Goal: Information Seeking & Learning: Learn about a topic

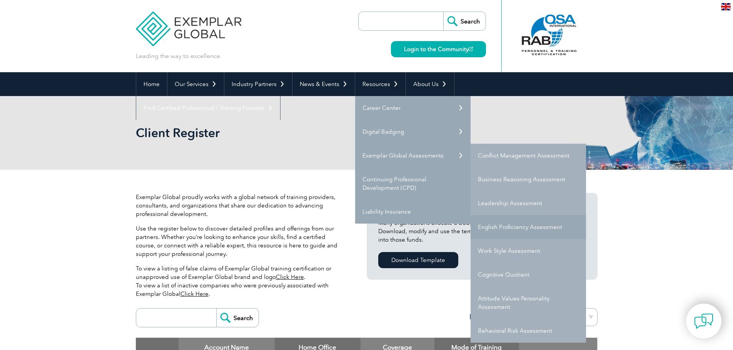
click at [540, 229] on link "English Proficiency Assessment" at bounding box center [527, 227] width 115 height 24
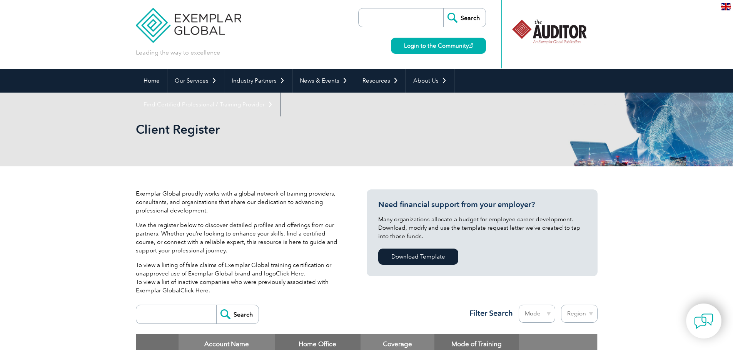
scroll to position [4, 0]
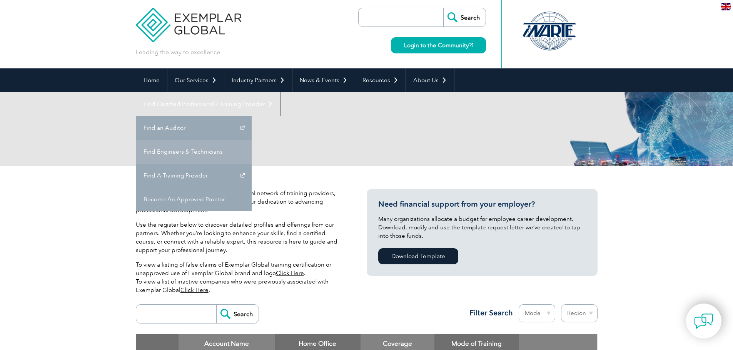
click at [252, 140] on link "Find Engineers & Technicians" at bounding box center [193, 152] width 115 height 24
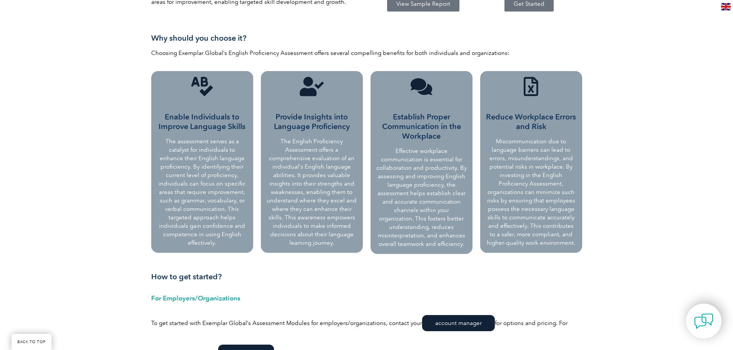
scroll to position [416, 0]
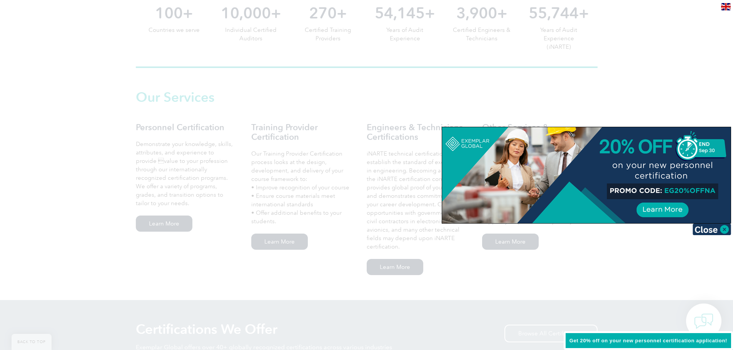
scroll to position [463, 0]
click at [704, 228] on img at bounding box center [711, 230] width 38 height 12
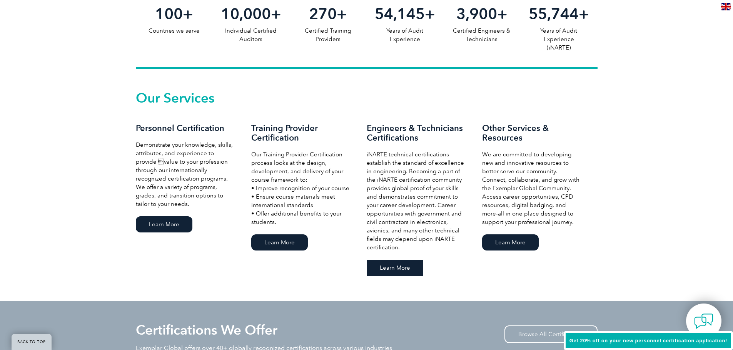
click at [397, 269] on link "Learn More" at bounding box center [395, 268] width 57 height 16
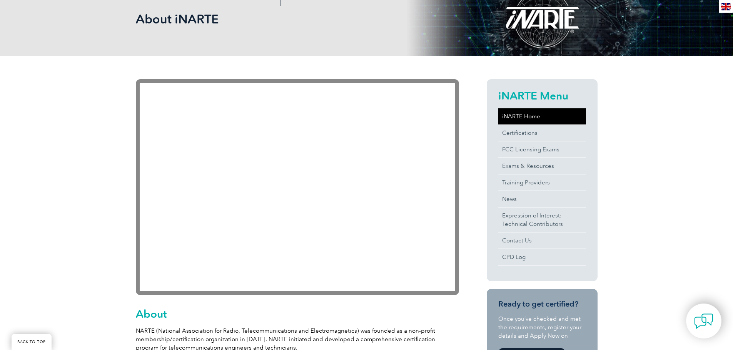
scroll to position [113, 0]
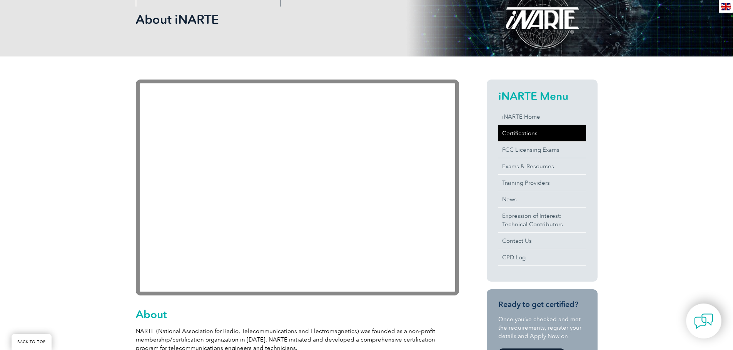
click at [515, 132] on link "Certifications" at bounding box center [542, 133] width 88 height 16
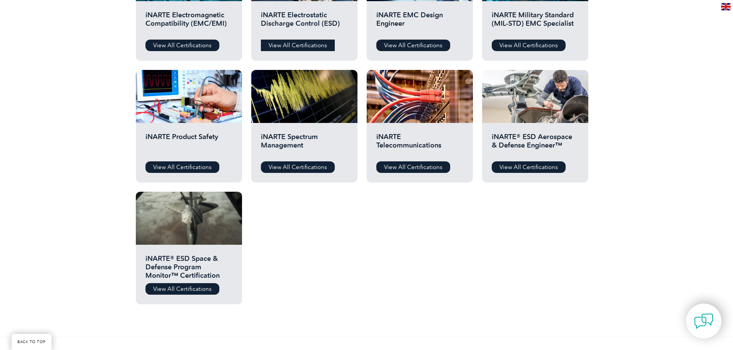
scroll to position [344, 0]
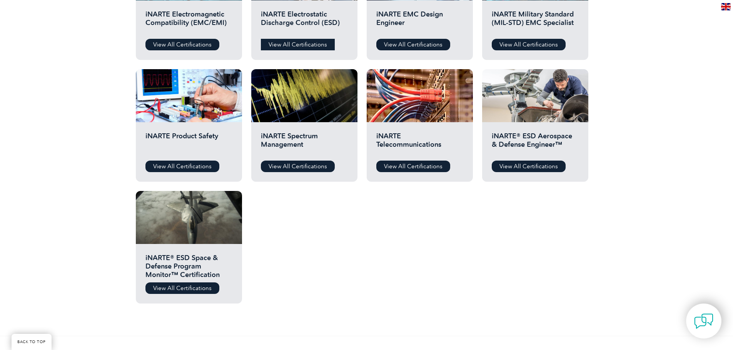
click at [300, 43] on link "View All Certifications" at bounding box center [298, 45] width 74 height 12
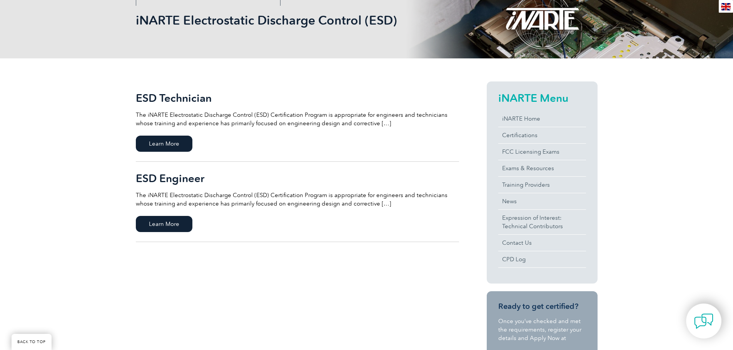
scroll to position [115, 0]
click at [170, 223] on span "Learn More" at bounding box center [164, 224] width 57 height 16
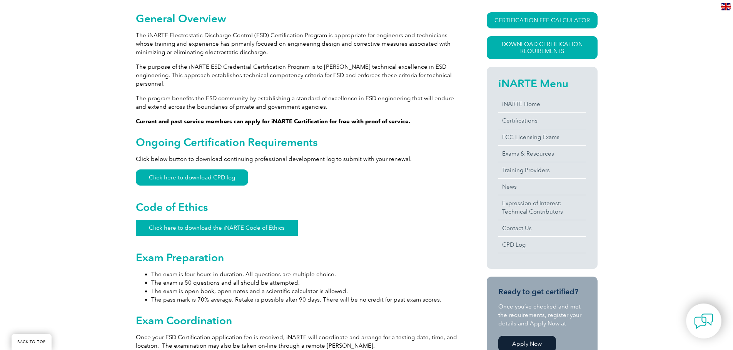
scroll to position [183, 0]
click at [175, 220] on link "Click here to download the iNARTE Code of Ethics" at bounding box center [217, 228] width 162 height 16
click at [223, 170] on link "Click here to download CPD log" at bounding box center [192, 178] width 112 height 16
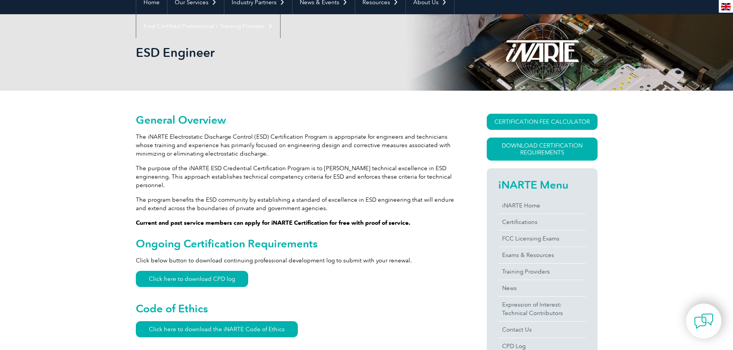
scroll to position [0, 0]
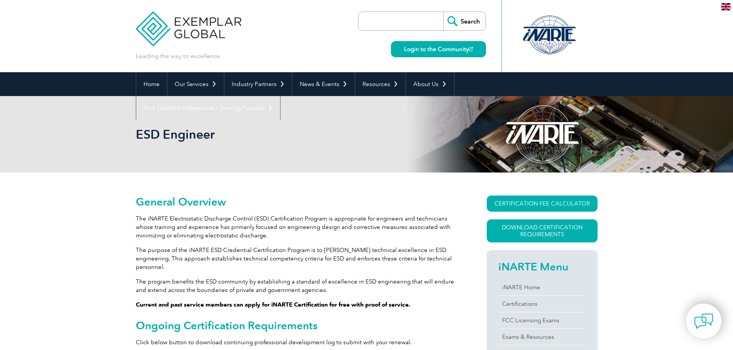
click at [371, 17] on input "search" at bounding box center [402, 21] width 81 height 18
type input "certification renewal"
click at [443, 12] on input "Search" at bounding box center [464, 21] width 42 height 18
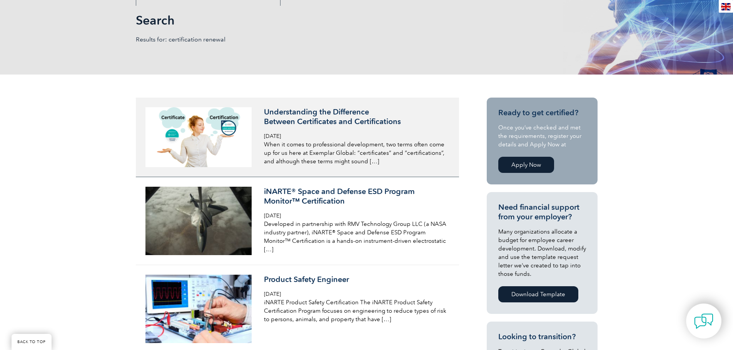
scroll to position [115, 0]
click at [308, 116] on h3 "Understanding the Difference Between Certificates and Certifications" at bounding box center [355, 116] width 182 height 19
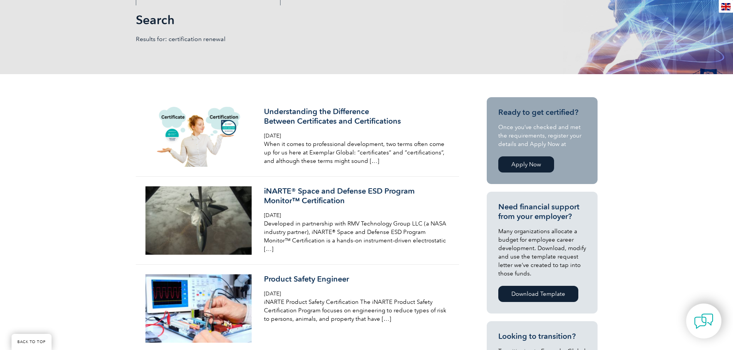
click at [525, 167] on link "Apply Now" at bounding box center [526, 165] width 56 height 16
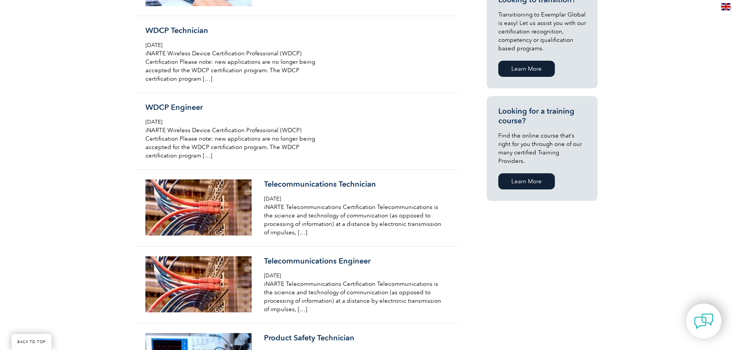
scroll to position [451, 0]
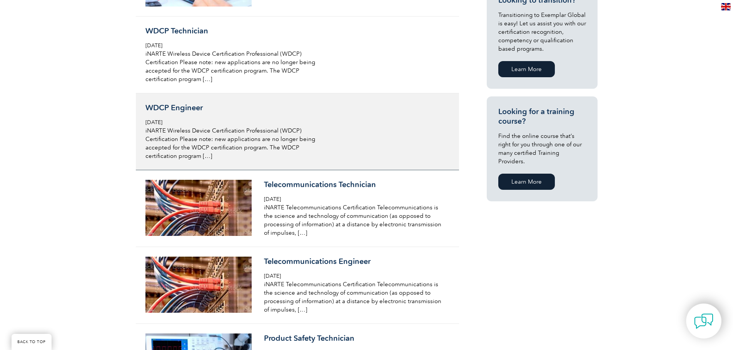
click at [240, 147] on p "iNARTE Wireless Device Certification Professional (WDCP) Certification Please n…" at bounding box center [236, 144] width 182 height 34
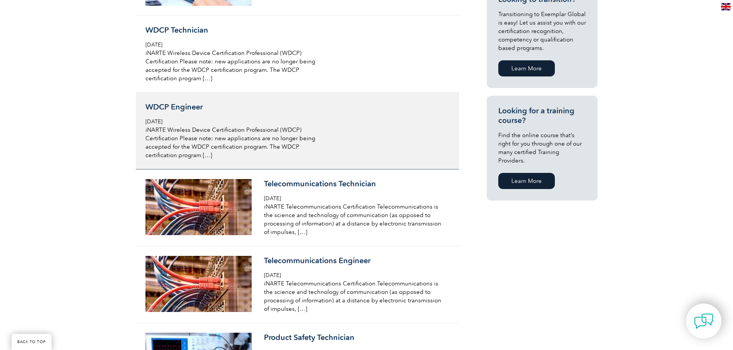
click at [221, 123] on div "WDCP Engineer [DATE] iNARTE Wireless Device Certification Professional (WDCP) C…" at bounding box center [236, 130] width 182 height 57
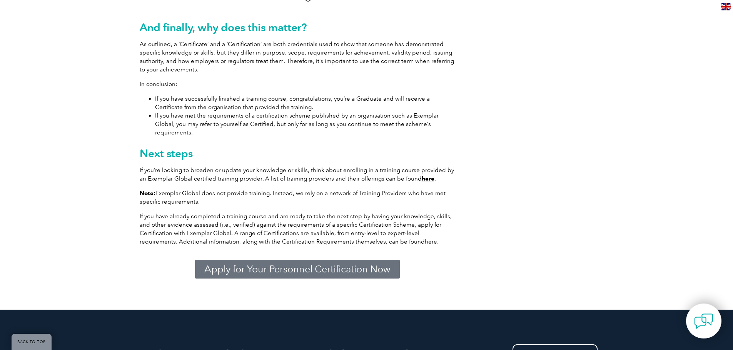
scroll to position [1152, 0]
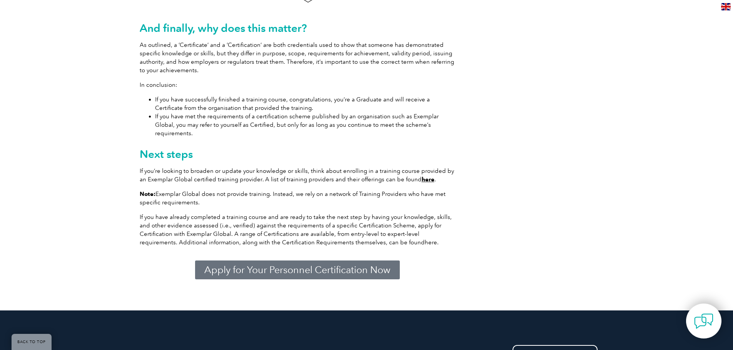
click at [424, 176] on link "here" at bounding box center [428, 179] width 13 height 7
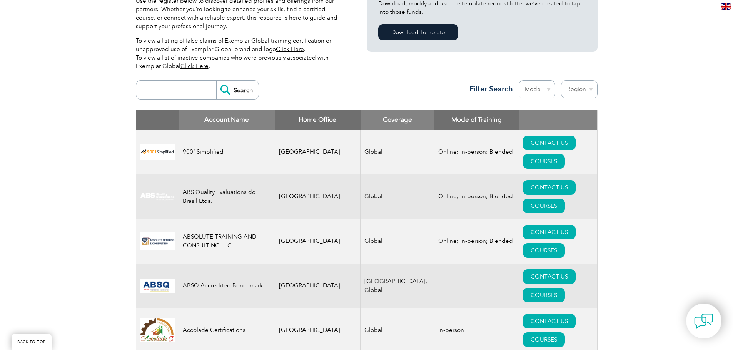
scroll to position [229, 0]
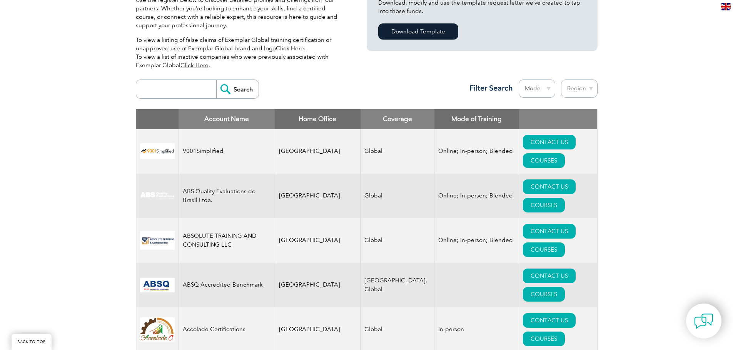
click at [165, 87] on input "search" at bounding box center [178, 89] width 76 height 18
type input "IPC"
click at [216, 80] on input "Search" at bounding box center [237, 89] width 42 height 18
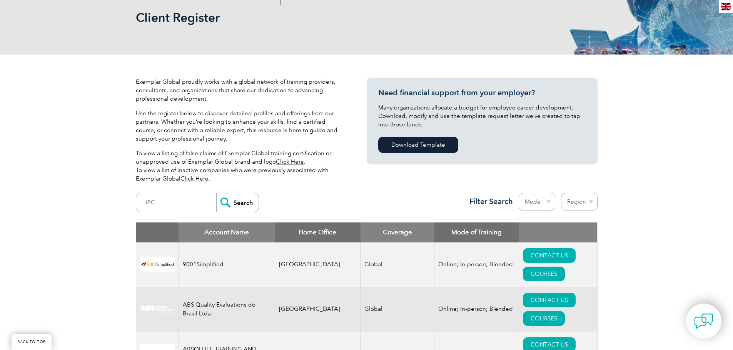
scroll to position [115, 0]
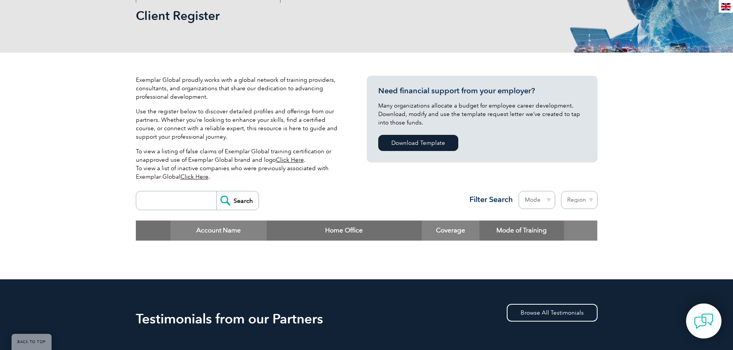
scroll to position [117, 0]
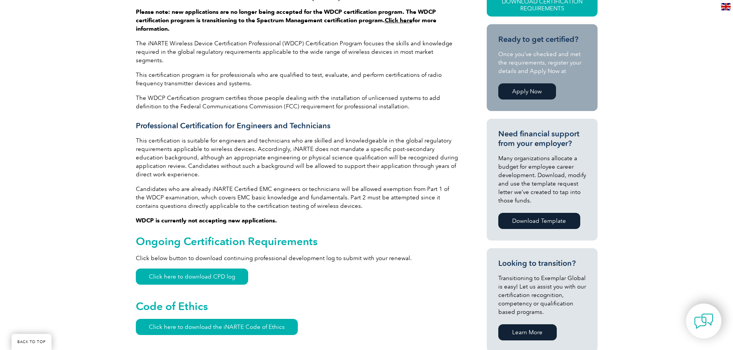
scroll to position [227, 0]
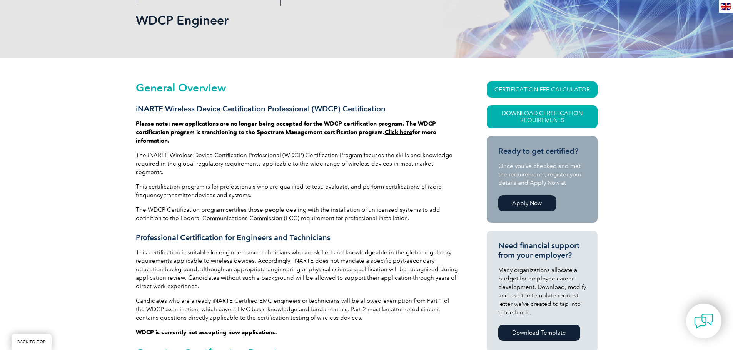
scroll to position [115, 0]
click at [397, 131] on link "Click here" at bounding box center [399, 131] width 28 height 7
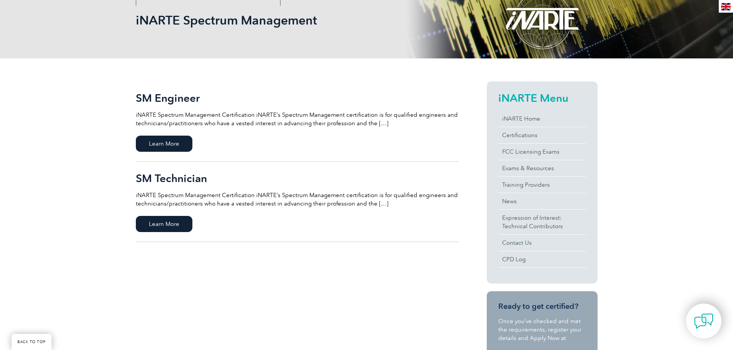
scroll to position [115, 0]
click at [168, 142] on span "Learn More" at bounding box center [164, 143] width 57 height 16
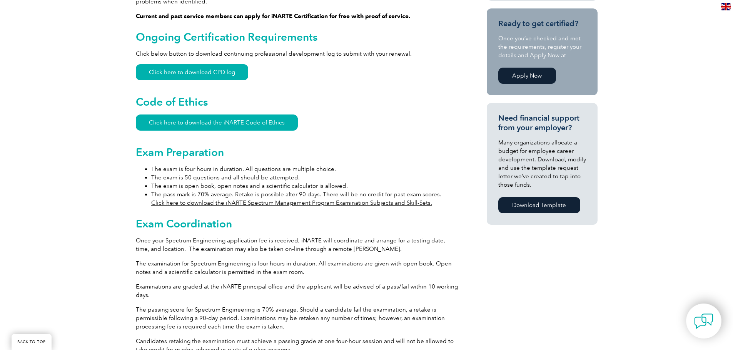
scroll to position [453, 0]
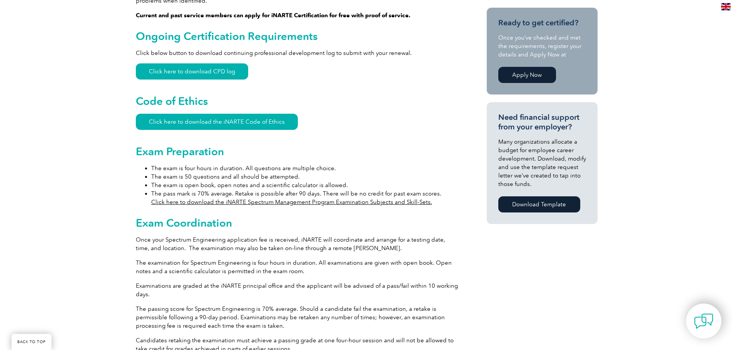
click at [278, 199] on link "Click here to download the iNARTE Spectrum Management Program Examination Subje…" at bounding box center [291, 202] width 281 height 7
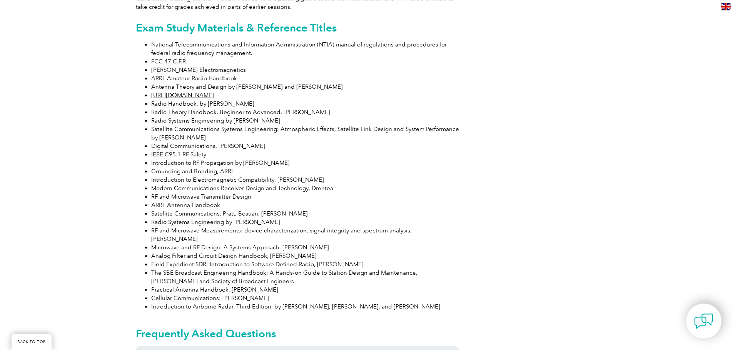
scroll to position [796, 0]
click at [175, 91] on link "[URL][DOMAIN_NAME]" at bounding box center [182, 94] width 63 height 7
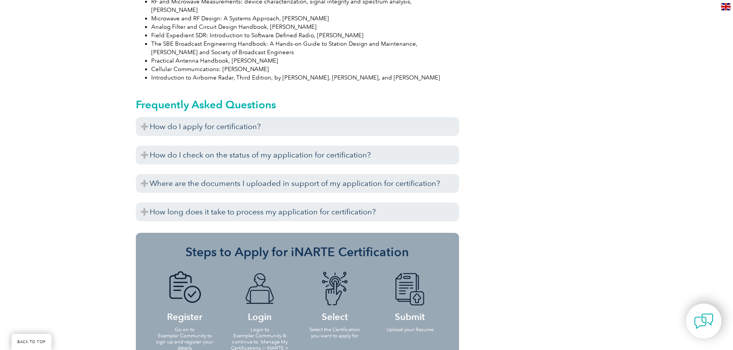
scroll to position [1025, 0]
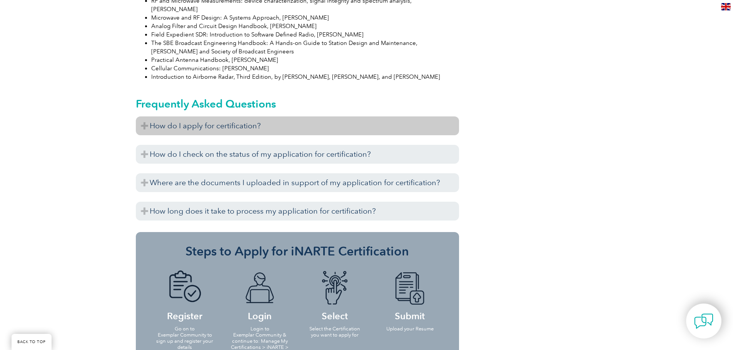
click at [167, 117] on h3 "How do I apply for certification?" at bounding box center [297, 126] width 323 height 19
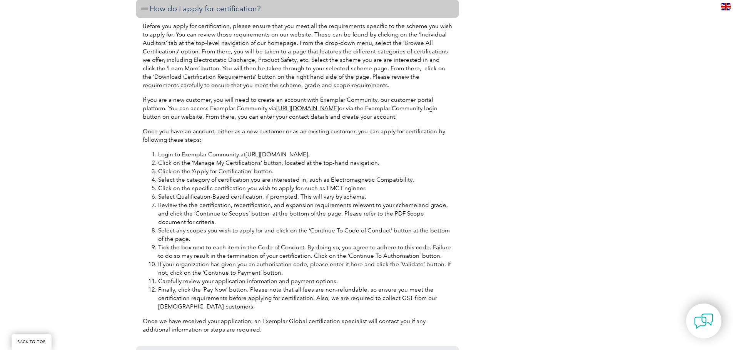
scroll to position [1141, 0]
click at [270, 152] on link "[URL][DOMAIN_NAME]" at bounding box center [276, 155] width 63 height 7
